Goal: Information Seeking & Learning: Learn about a topic

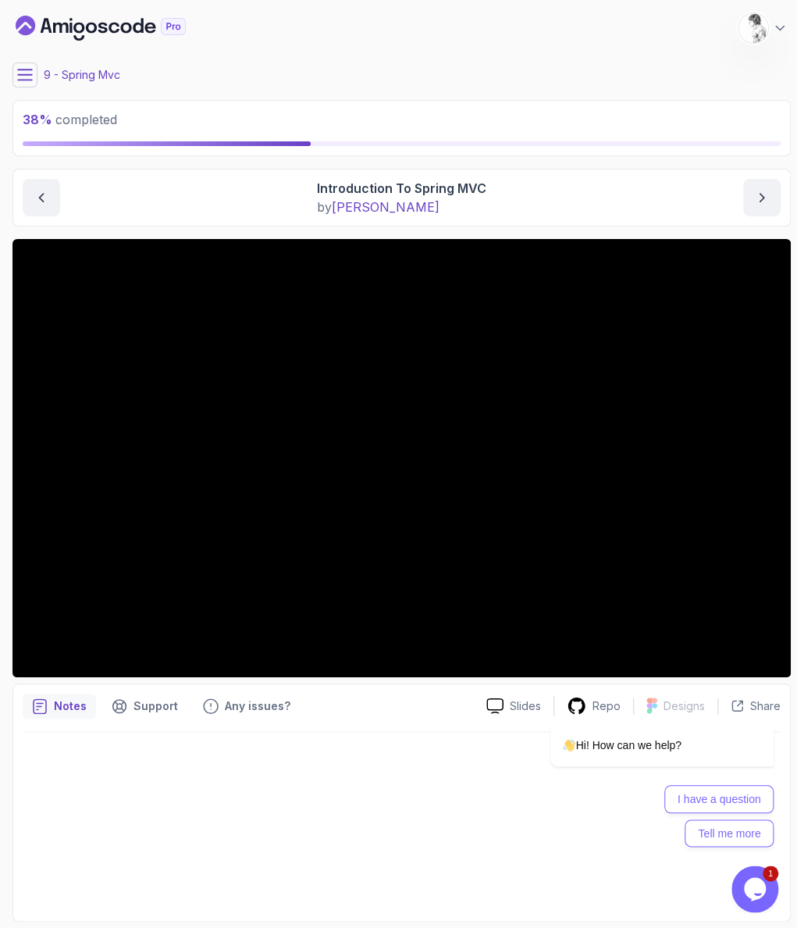
click at [119, 837] on div at bounding box center [402, 822] width 758 height 180
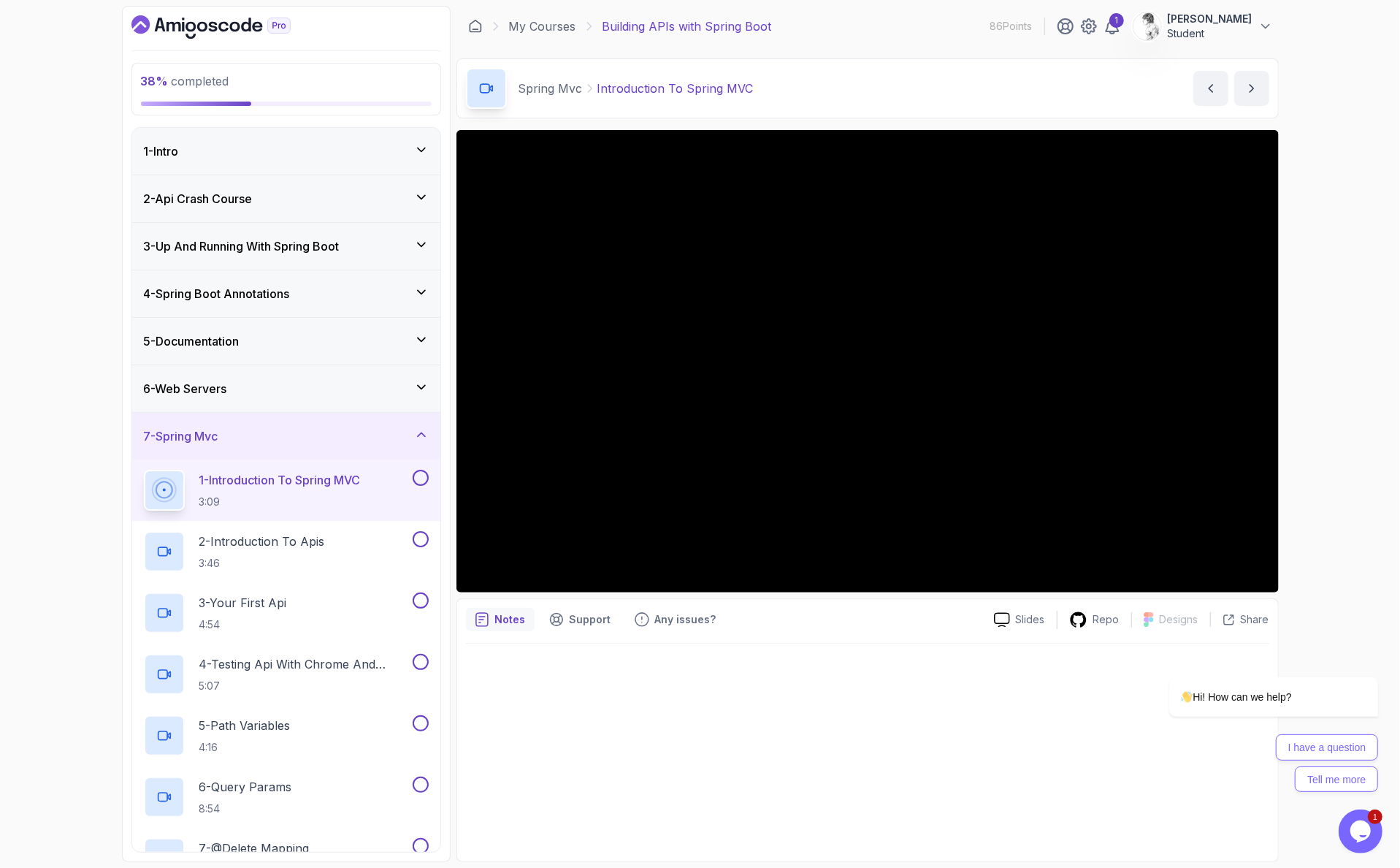
click at [745, 134] on div "38 % completed 1 - Intro 2 - Api Crash Course 3 - Up And Running With Spring Bo…" at bounding box center [700, 434] width 1400 height 868
click at [745, 558] on div "Hi! How can we help? I have a question Tell me more" at bounding box center [1253, 670] width 263 height 257
click at [745, 567] on div "Hi! How can we help? I have a question Tell me more" at bounding box center [1253, 670] width 263 height 257
click at [745, 557] on div "Hi! How can we help? I have a question Tell me more" at bounding box center [1253, 670] width 263 height 257
click at [745, 560] on div "Hi! How can we help? I have a question Tell me more" at bounding box center [1253, 670] width 263 height 257
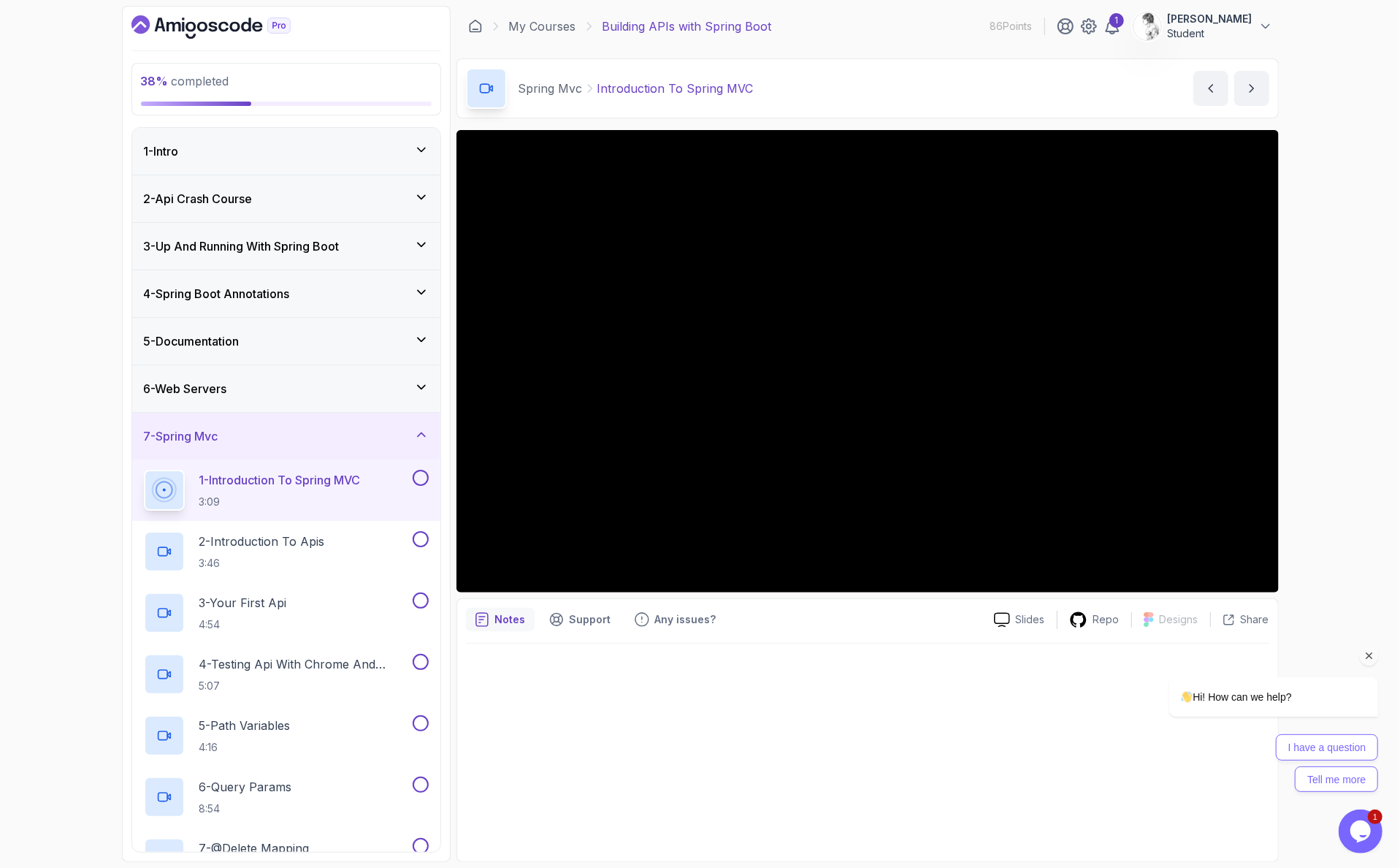
click at [745, 564] on div "Hi! How can we help? I have a question Tell me more" at bounding box center [1253, 670] width 263 height 257
click at [62, 665] on div "38 % completed 1 - Intro 2 - Api Crash Course 3 - Up And Running With Spring Bo…" at bounding box center [700, 434] width 1400 height 868
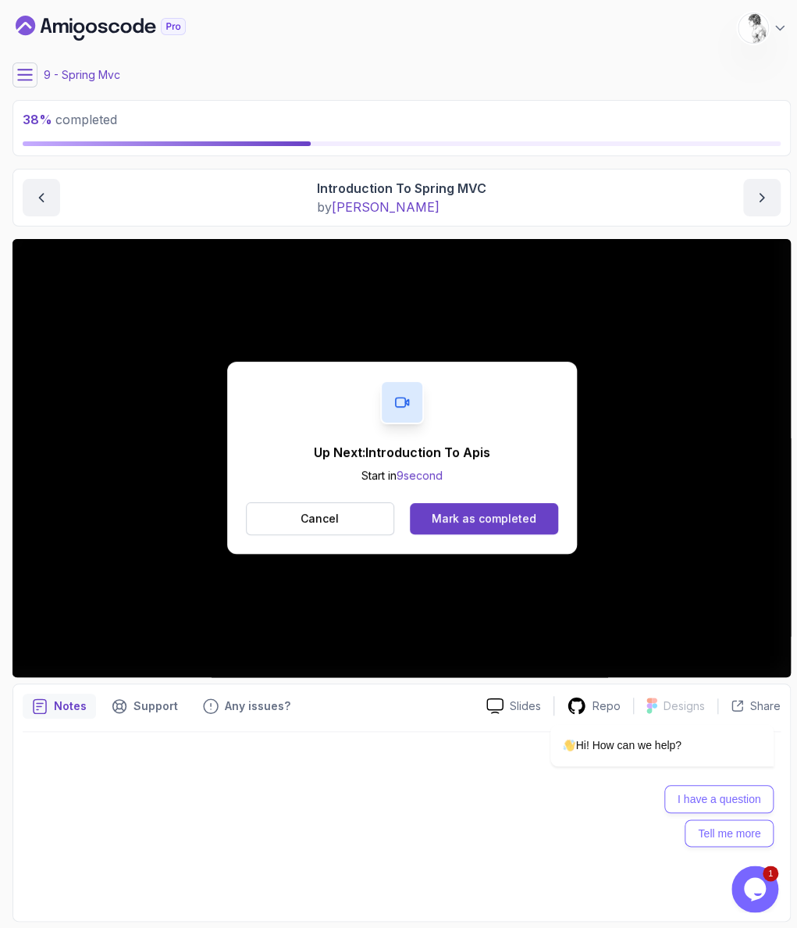
click at [551, 477] on div "Up Next: Introduction To Apis Start in 9 second Cancel Mark as completed" at bounding box center [402, 458] width 350 height 192
click at [540, 483] on div "Up Next: Introduction To Apis Start in 9 second Cancel Mark as completed" at bounding box center [402, 458] width 350 height 192
click at [519, 503] on button "Mark as completed" at bounding box center [484, 518] width 148 height 31
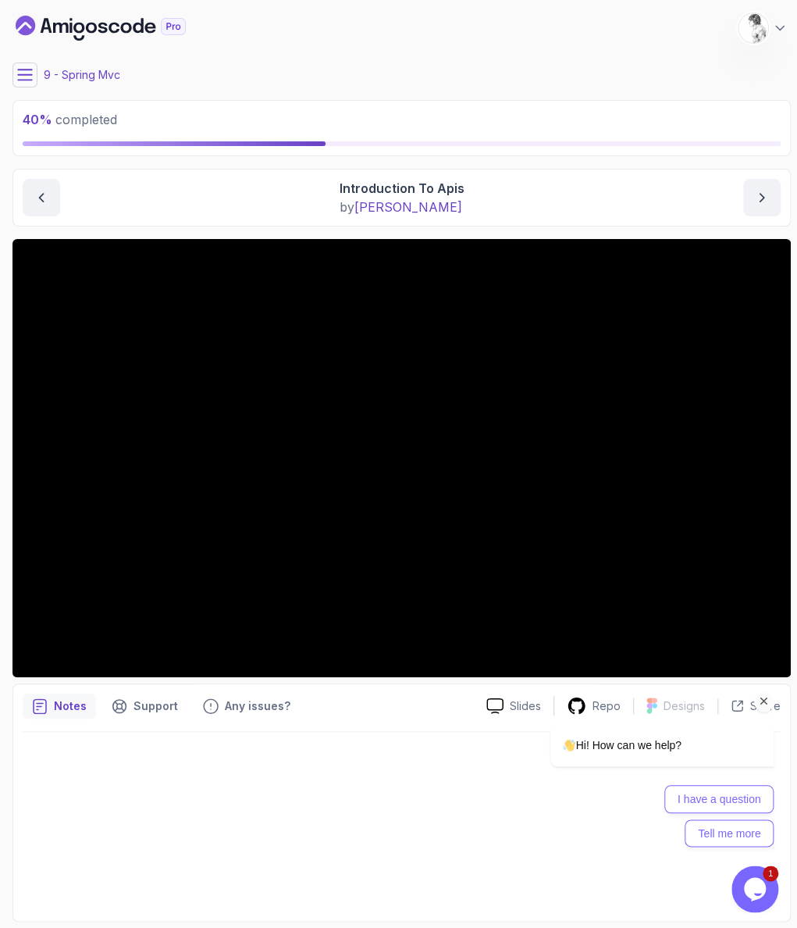
click at [758, 630] on div "Hi! How can we help? I have a question Tell me more" at bounding box center [641, 716] width 281 height 275
click at [767, 629] on div "Hi! How can we help? I have a question Tell me more" at bounding box center [641, 716] width 281 height 275
click at [776, 630] on div "Hi! How can we help? I have a question Tell me more" at bounding box center [641, 716] width 281 height 275
click at [777, 630] on div "Hi! How can we help? I have a question Tell me more" at bounding box center [641, 716] width 281 height 275
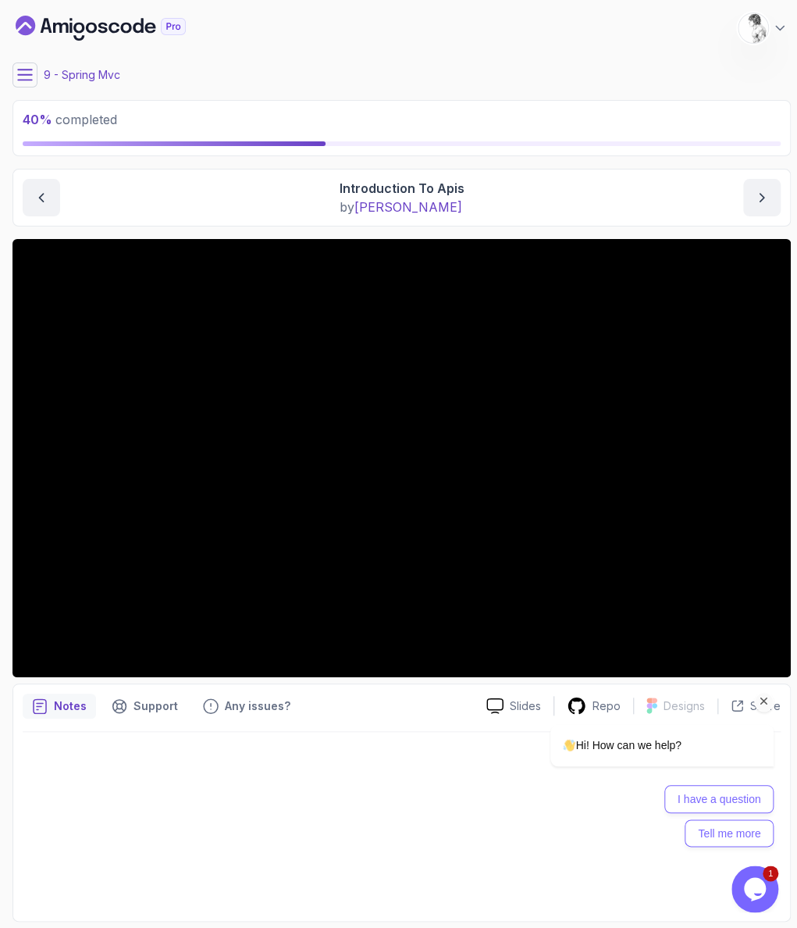
drag, startPoint x: 777, startPoint y: 630, endPoint x: 704, endPoint y: 604, distance: 77.3
click at [775, 630] on div "Hi! How can we help? I have a question Tell me more" at bounding box center [641, 716] width 281 height 275
click at [395, 747] on div at bounding box center [402, 822] width 758 height 180
click at [761, 699] on icon "Chat attention grabber" at bounding box center [765, 701] width 14 height 14
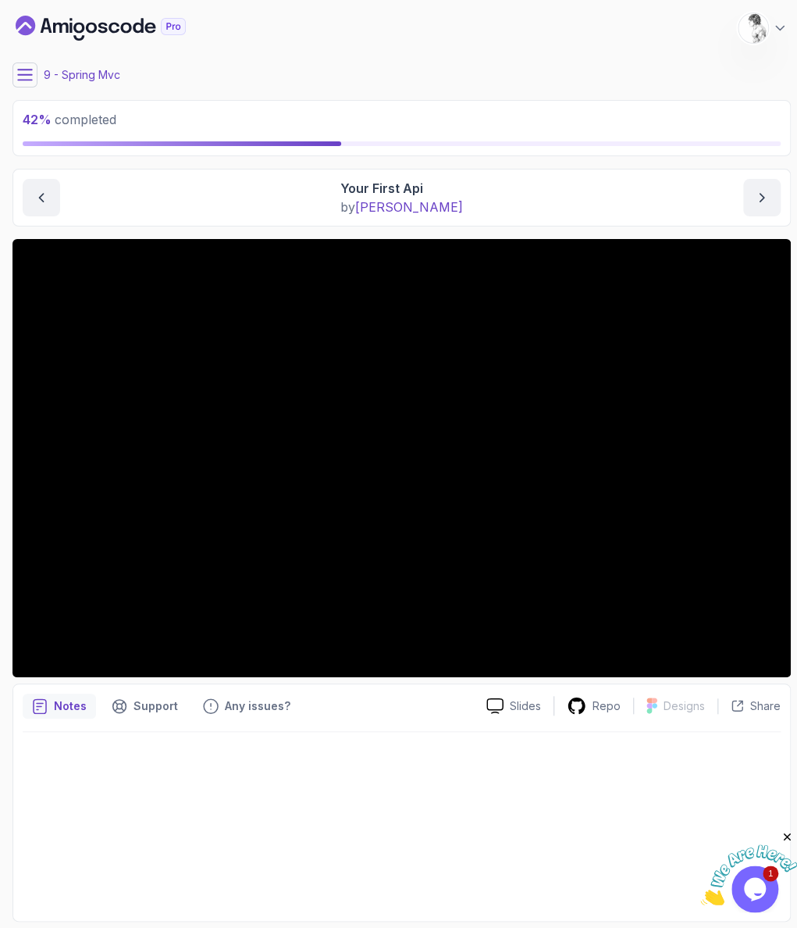
click at [190, 761] on div at bounding box center [402, 822] width 758 height 180
click at [27, 67] on icon at bounding box center [25, 75] width 16 height 16
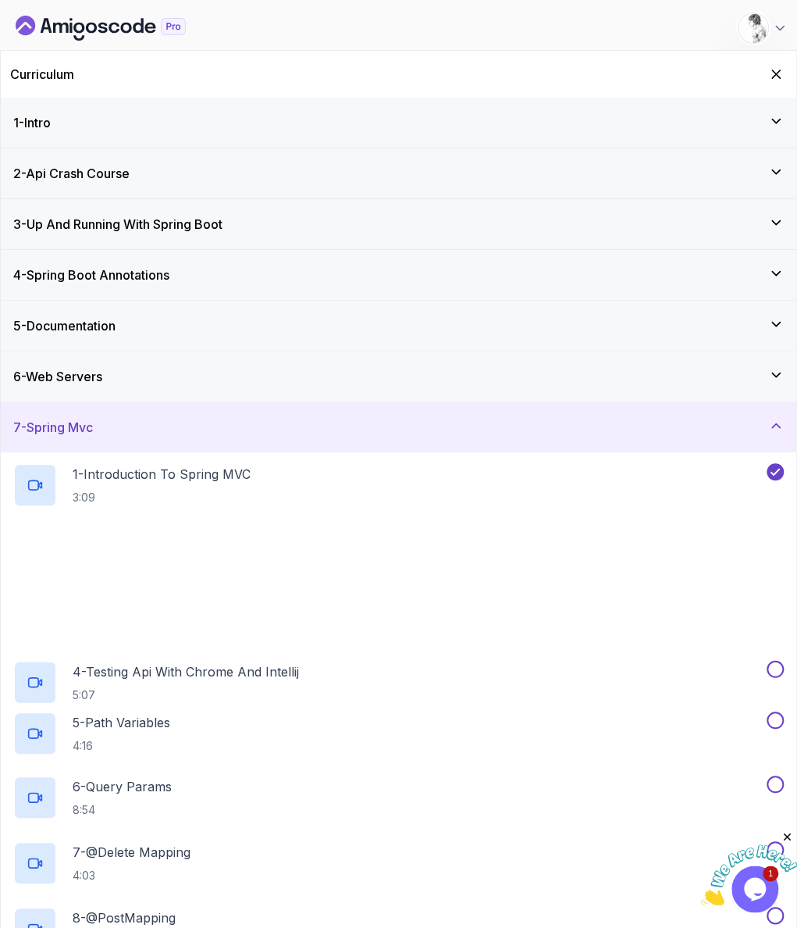
click at [25, 69] on h2 "Curriculum" at bounding box center [42, 74] width 64 height 19
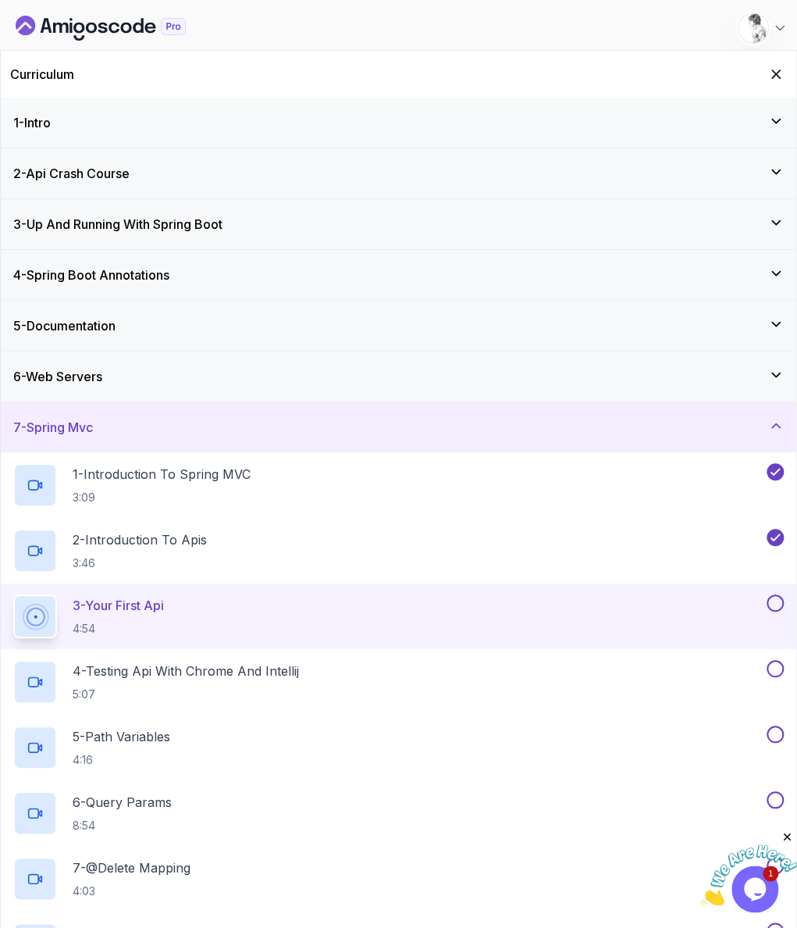
click at [768, 57] on div "Curriculum" at bounding box center [399, 74] width 796 height 47
click at [770, 63] on button "Hide Curriculum for mobile" at bounding box center [776, 74] width 22 height 22
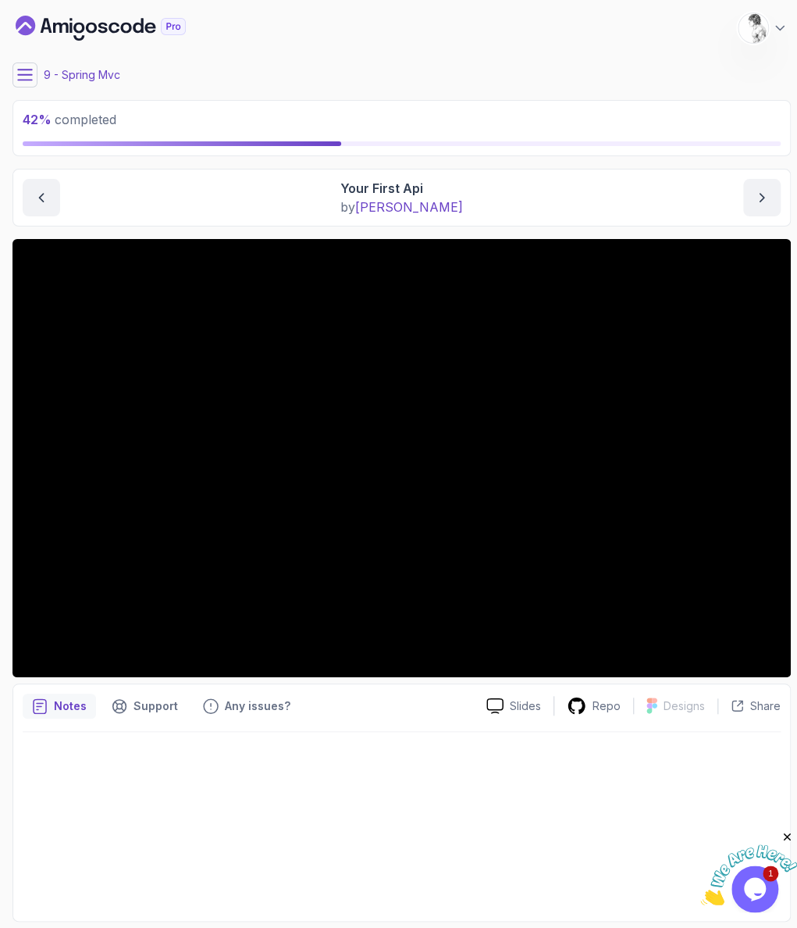
click at [23, 67] on icon at bounding box center [25, 75] width 16 height 16
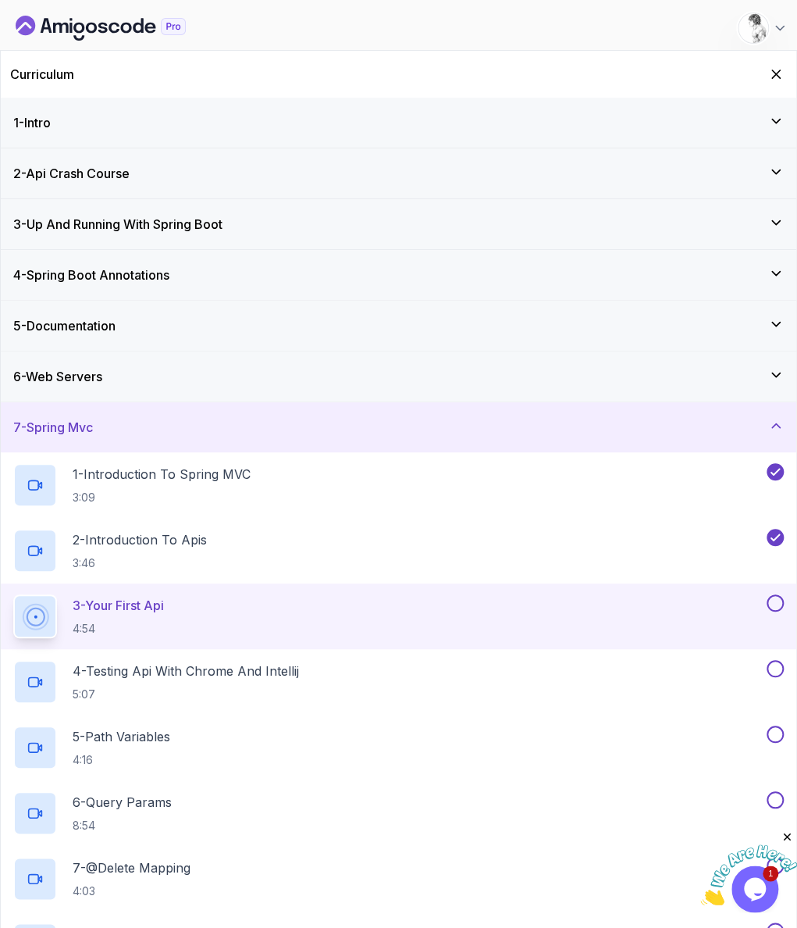
click at [780, 594] on button at bounding box center [775, 602] width 17 height 17
click at [181, 661] on p "4 - Testing Api With Chrome And Intellij" at bounding box center [186, 670] width 226 height 19
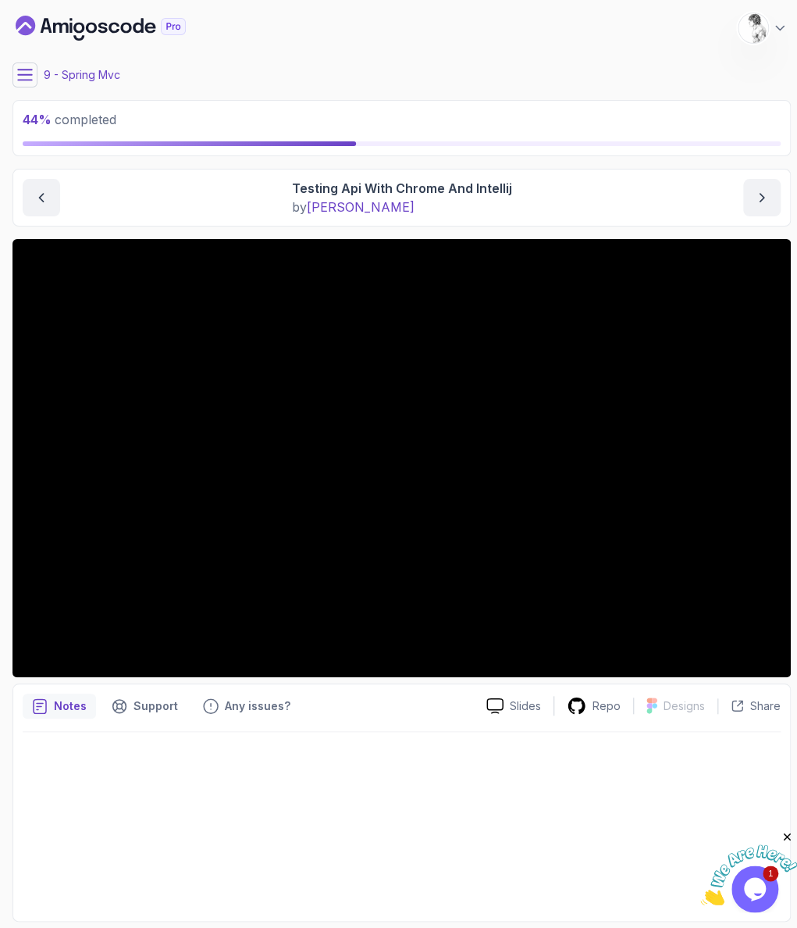
click at [126, 817] on div at bounding box center [402, 822] width 758 height 180
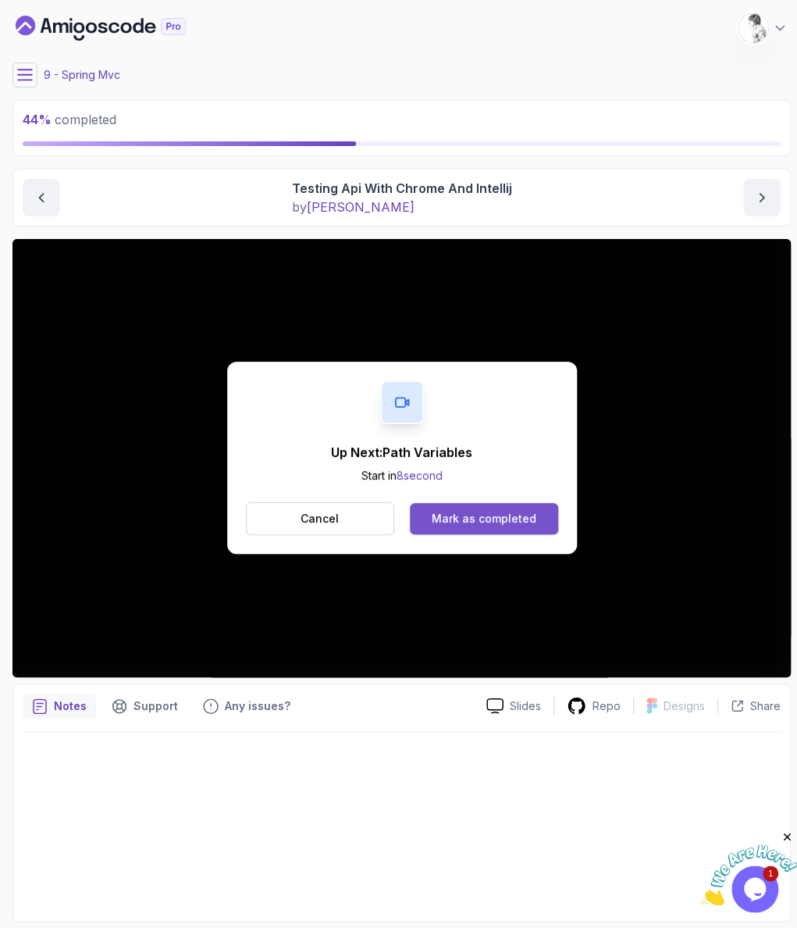
click at [476, 503] on button "Mark as completed" at bounding box center [484, 518] width 148 height 31
click at [433, 511] on div "Mark as completed" at bounding box center [484, 519] width 105 height 16
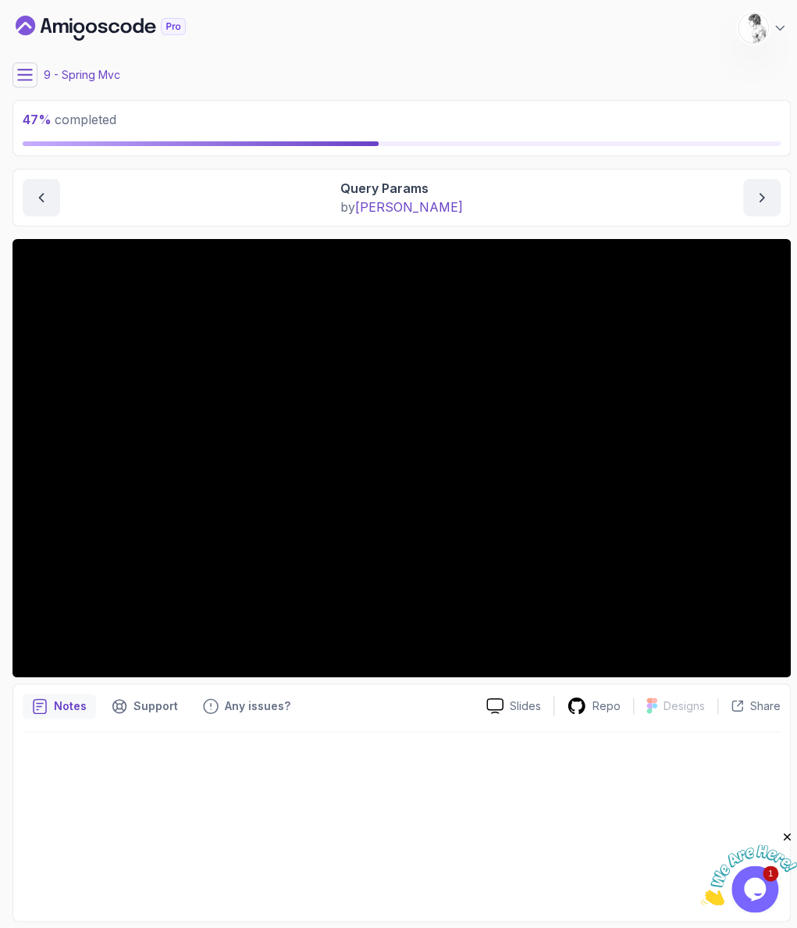
click at [356, 742] on div at bounding box center [402, 822] width 758 height 180
click at [18, 77] on main "My Courses Building APIs with Spring Boot 86 Points 1 [PERSON_NAME] Student 9 -…" at bounding box center [401, 463] width 779 height 915
click at [28, 79] on main "My Courses Building APIs with Spring Boot 86 Points 1 [PERSON_NAME] Student 9 -…" at bounding box center [401, 463] width 779 height 915
click at [25, 80] on main "My Courses Building APIs with Spring Boot 86 Points 1 [PERSON_NAME] Student 9 -…" at bounding box center [401, 463] width 779 height 915
click at [17, 67] on icon at bounding box center [25, 75] width 16 height 16
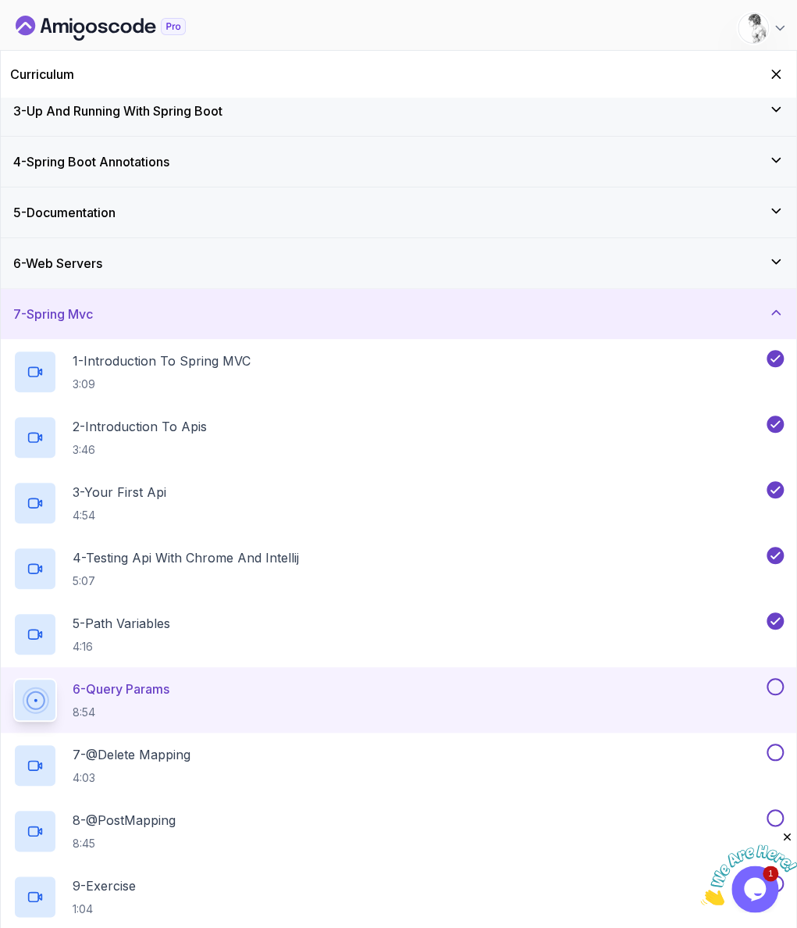
scroll to position [177, 0]
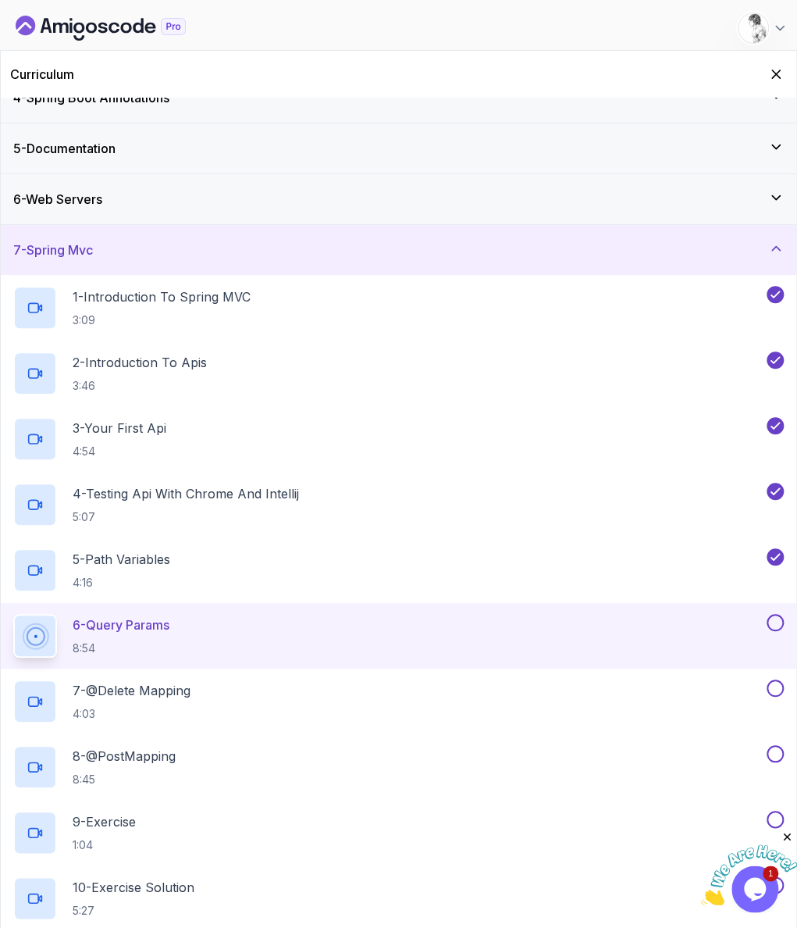
click at [770, 614] on button at bounding box center [775, 622] width 17 height 17
click at [461, 679] on div "7 - @Delete Mapping 4:03" at bounding box center [388, 701] width 751 height 44
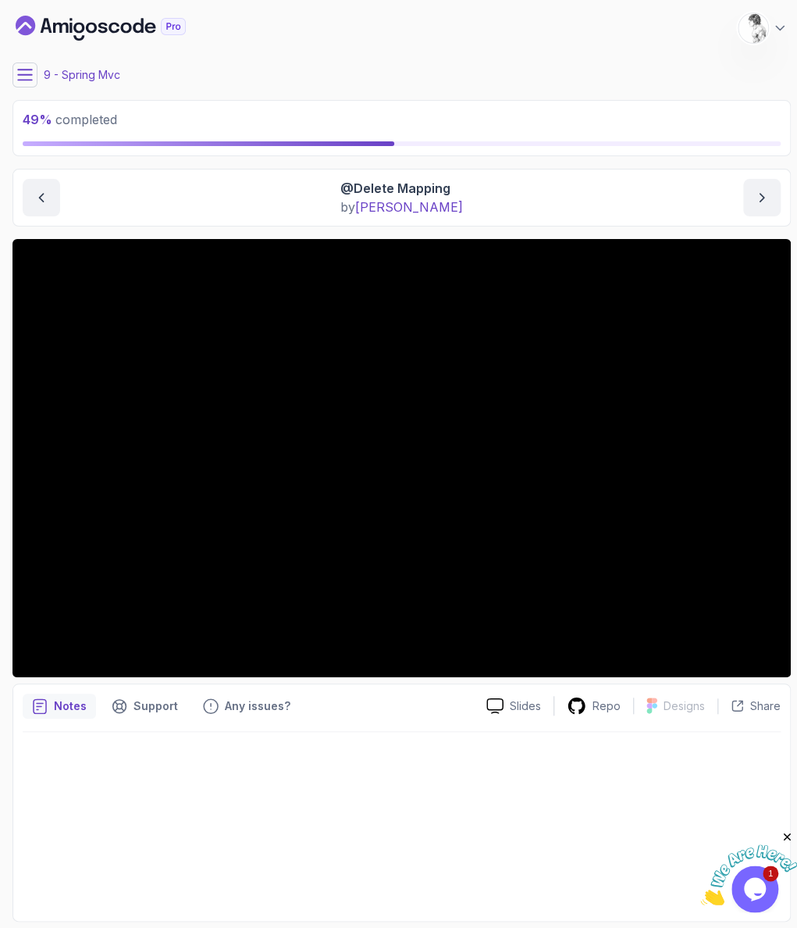
click at [16, 73] on button at bounding box center [24, 74] width 25 height 25
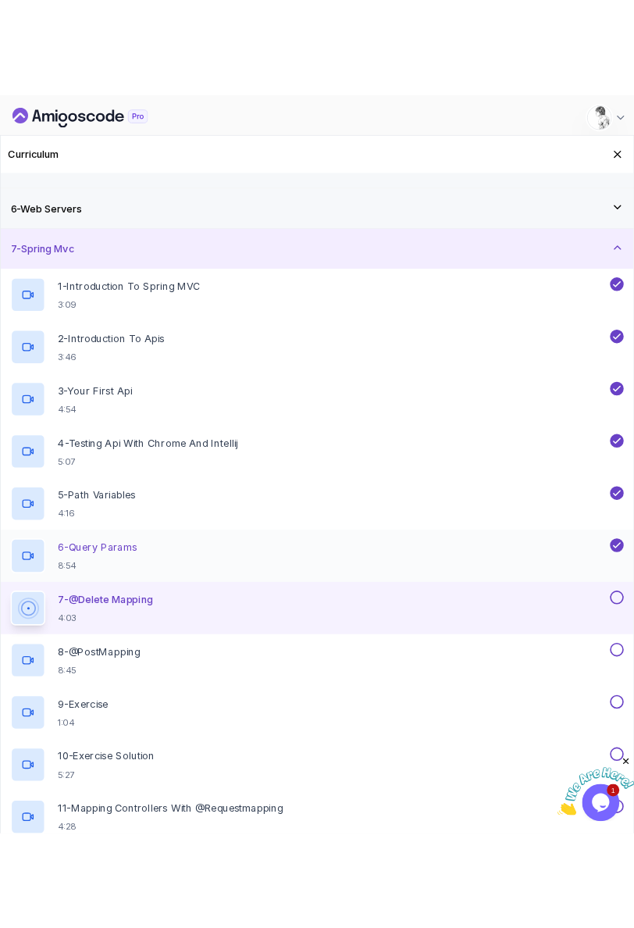
scroll to position [326, 0]
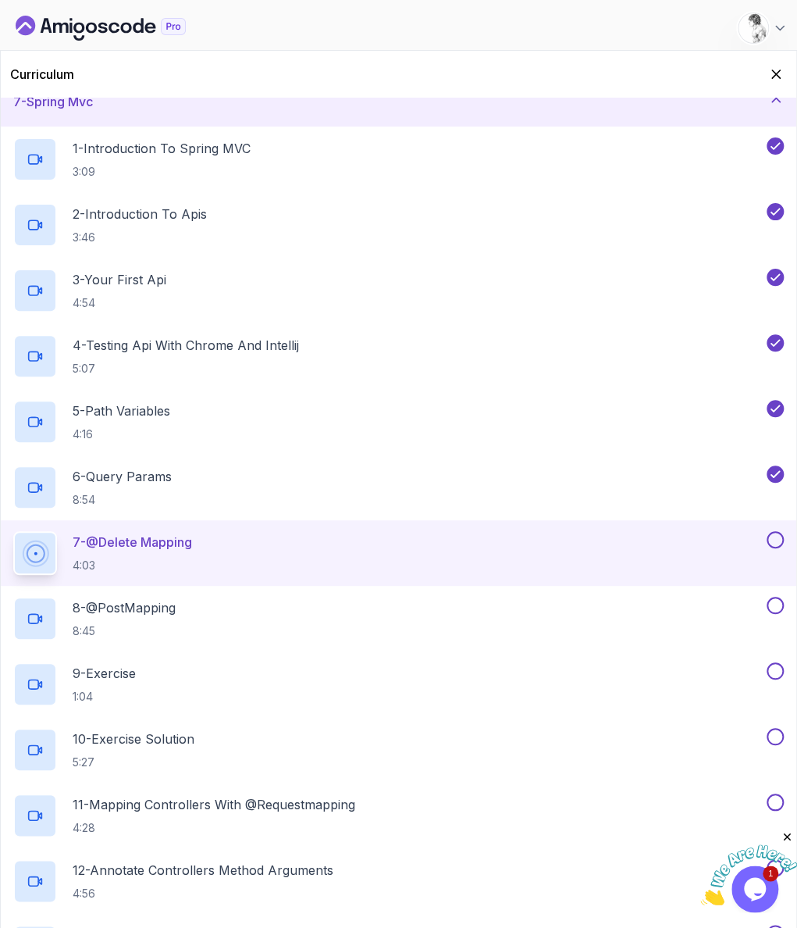
click at [780, 531] on button at bounding box center [775, 539] width 17 height 17
click at [287, 597] on div "8 - @PostMapping 8:45" at bounding box center [388, 619] width 751 height 44
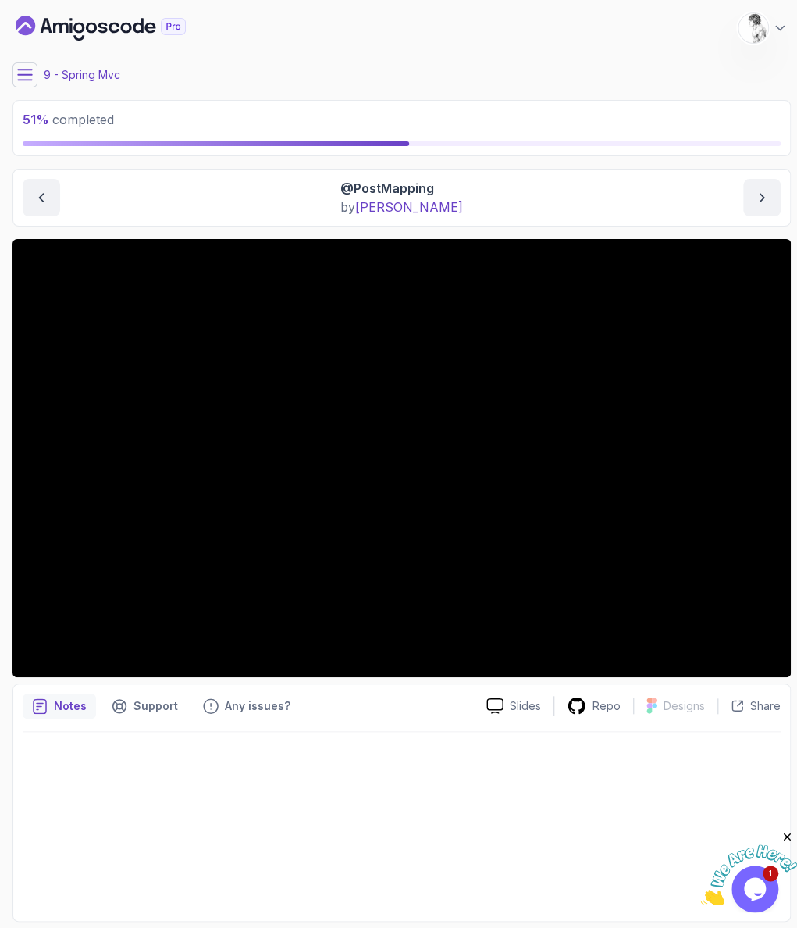
click at [12, 802] on main "My Courses Building APIs with Spring Boot 86 Points 1 [PERSON_NAME] Student 9 -…" at bounding box center [401, 463] width 779 height 915
click at [406, 763] on div at bounding box center [402, 822] width 758 height 180
click at [284, 693] on div "Notes Support Any issues?" at bounding box center [248, 705] width 451 height 25
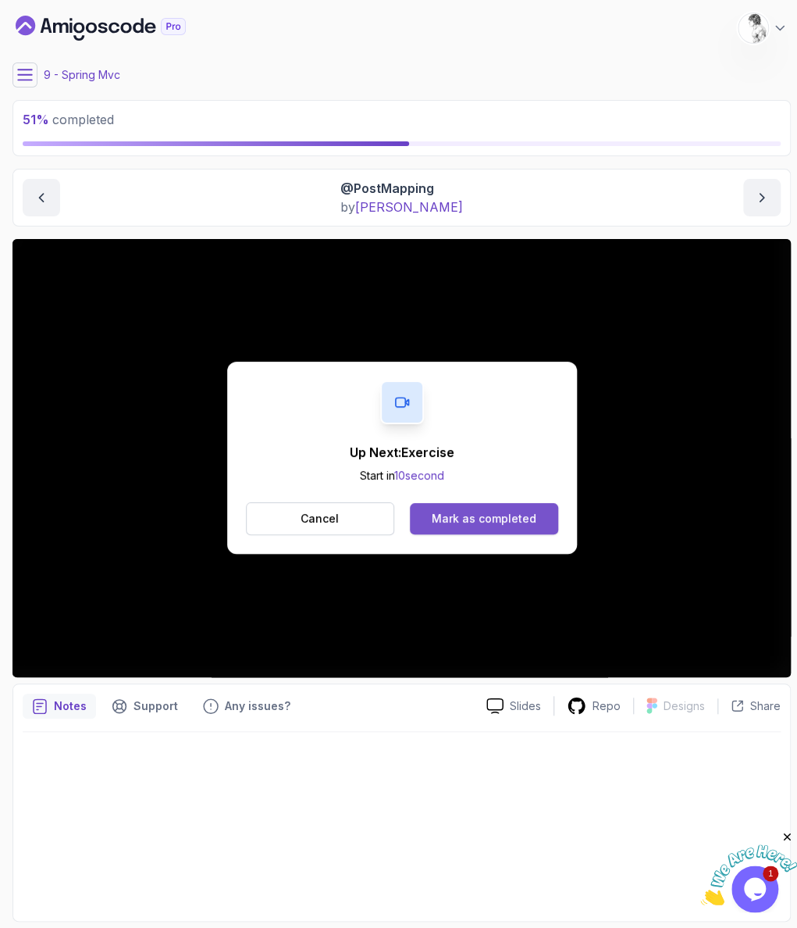
click at [509, 511] on div "Mark as completed" at bounding box center [484, 519] width 105 height 16
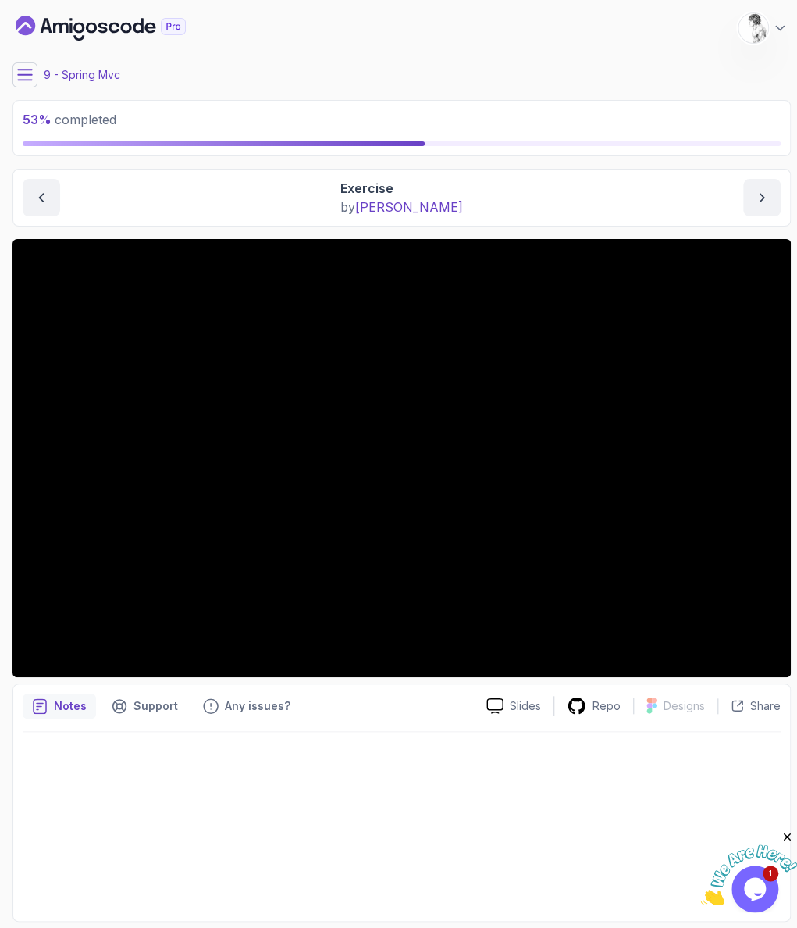
click at [358, 732] on div at bounding box center [402, 822] width 758 height 180
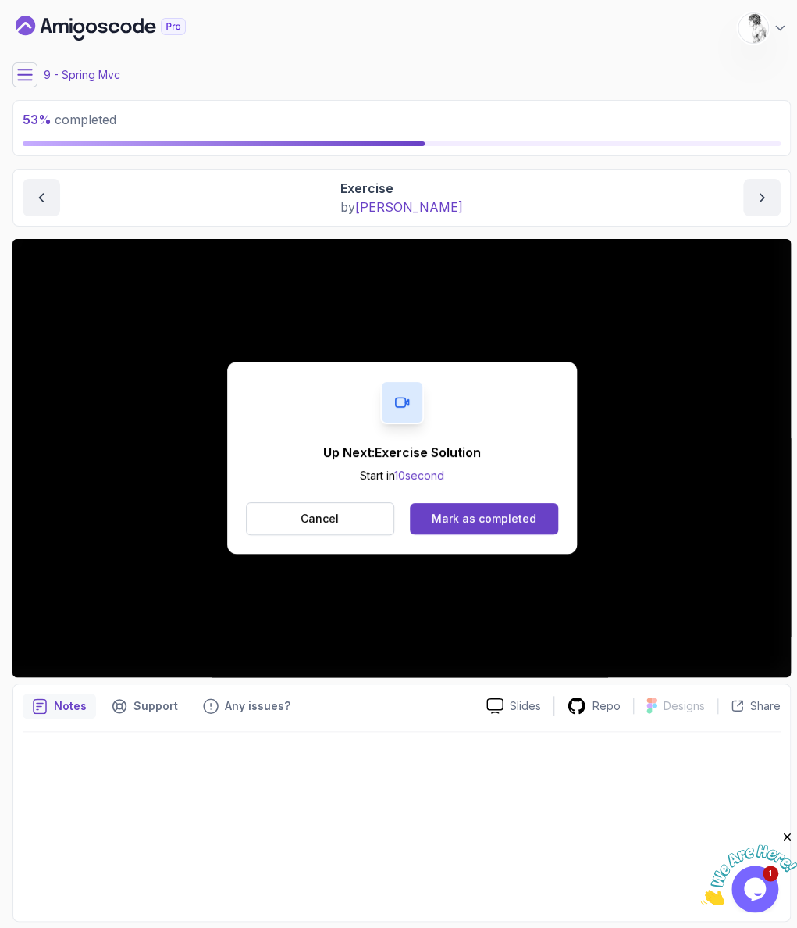
drag, startPoint x: 483, startPoint y: 500, endPoint x: 476, endPoint y: 508, distance: 11.1
click at [481, 498] on div "Up Next: Exercise Solution Start in 10 second Cancel Mark as completed" at bounding box center [402, 458] width 350 height 192
click at [501, 511] on div "Mark as completed" at bounding box center [484, 519] width 105 height 16
